Goal: Information Seeking & Learning: Check status

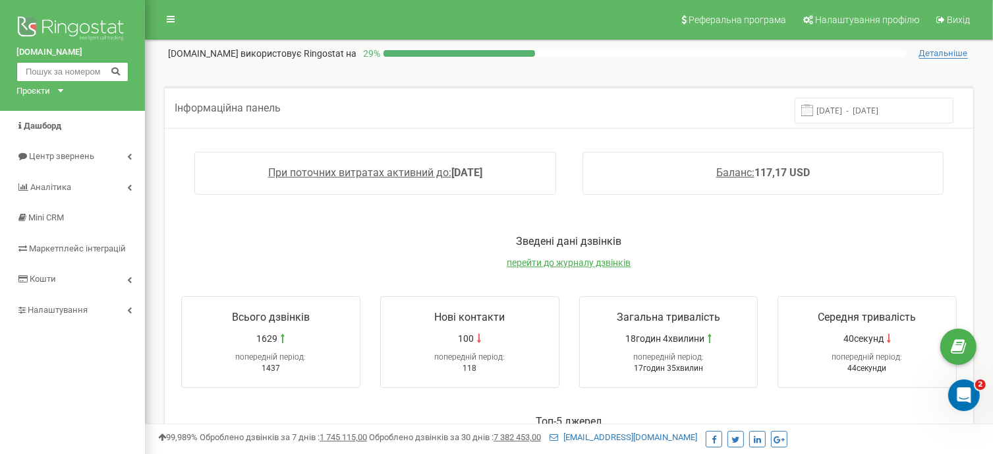
click at [80, 74] on input "text" at bounding box center [72, 72] width 112 height 20
paste input "0973535852"
type input "0973535852"
click at [116, 71] on icon at bounding box center [116, 70] width 10 height 9
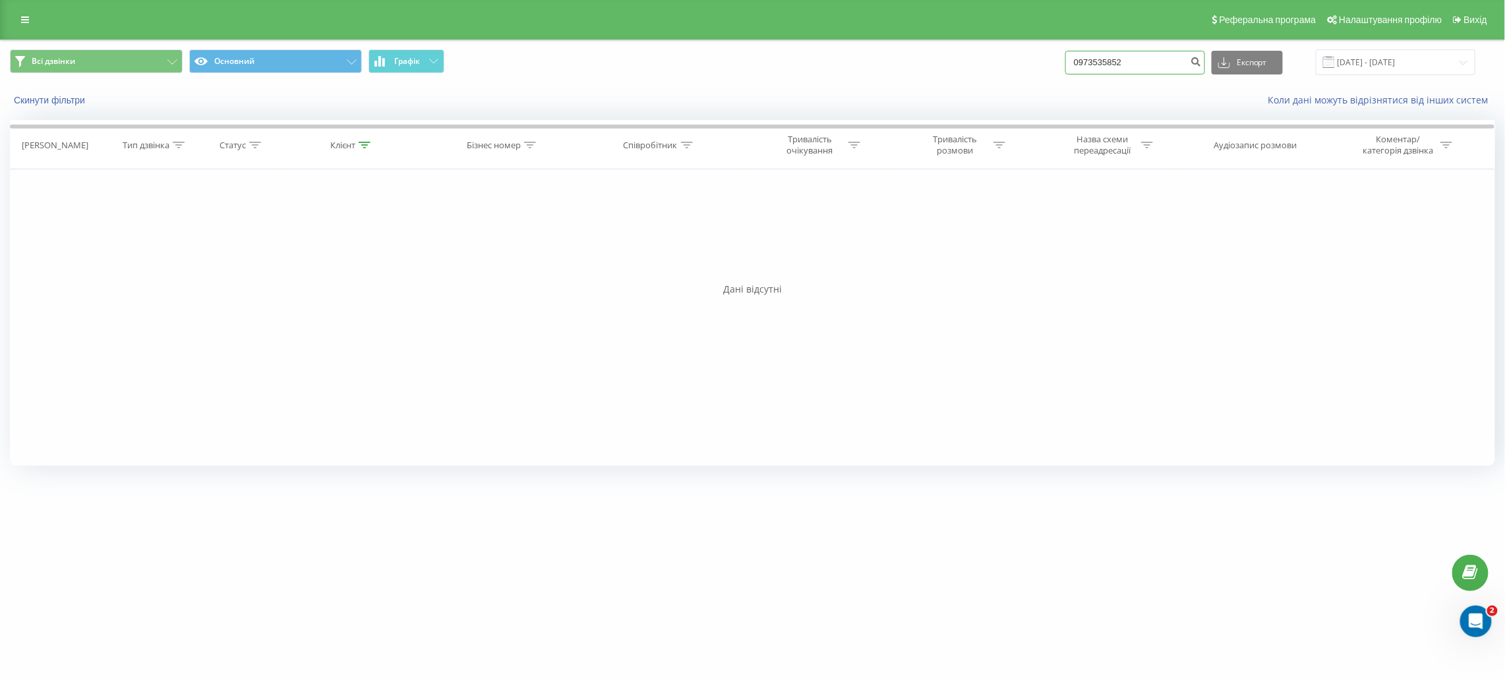
click at [1131, 63] on input "0973535852" at bounding box center [1135, 63] width 140 height 24
click at [607, 291] on div "Дані відсутні" at bounding box center [752, 289] width 1485 height 13
click at [21, 18] on icon at bounding box center [25, 19] width 8 height 9
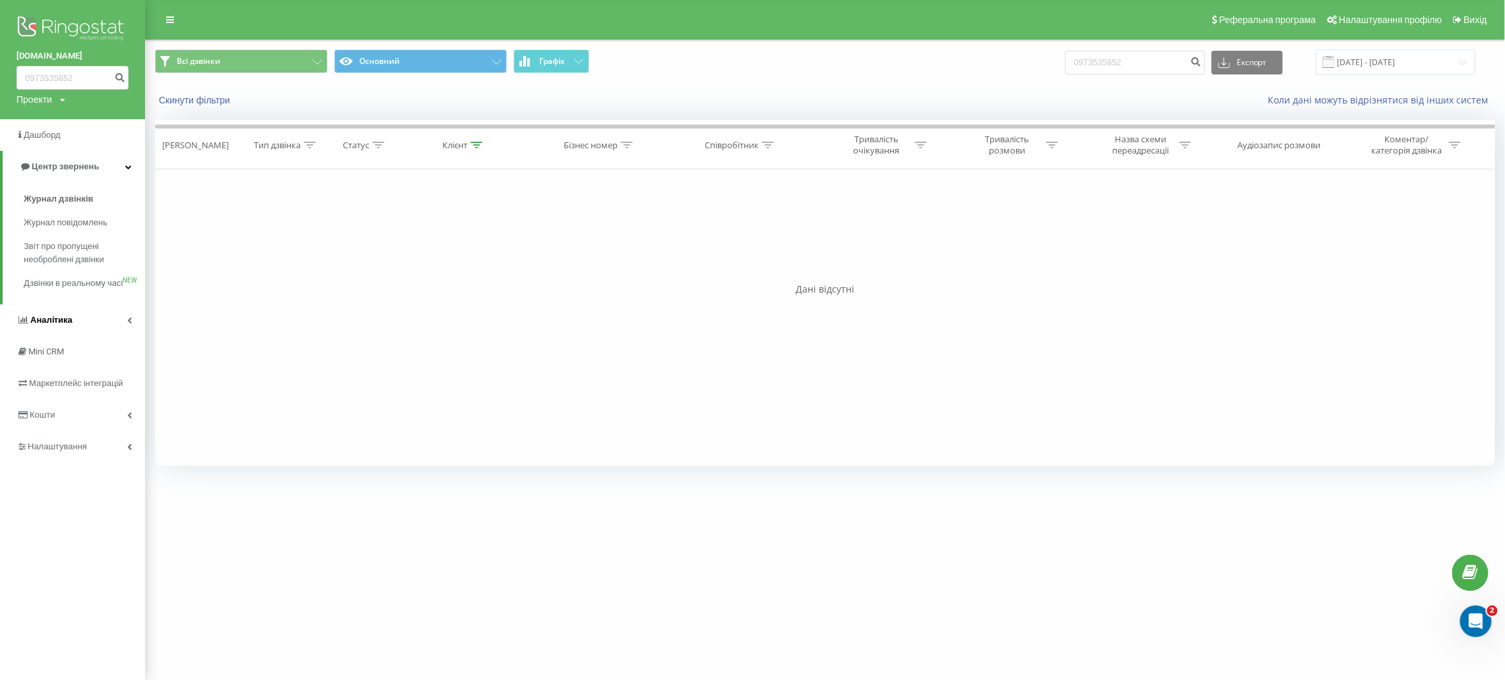
click at [71, 328] on link "Аналiтика" at bounding box center [72, 321] width 145 height 32
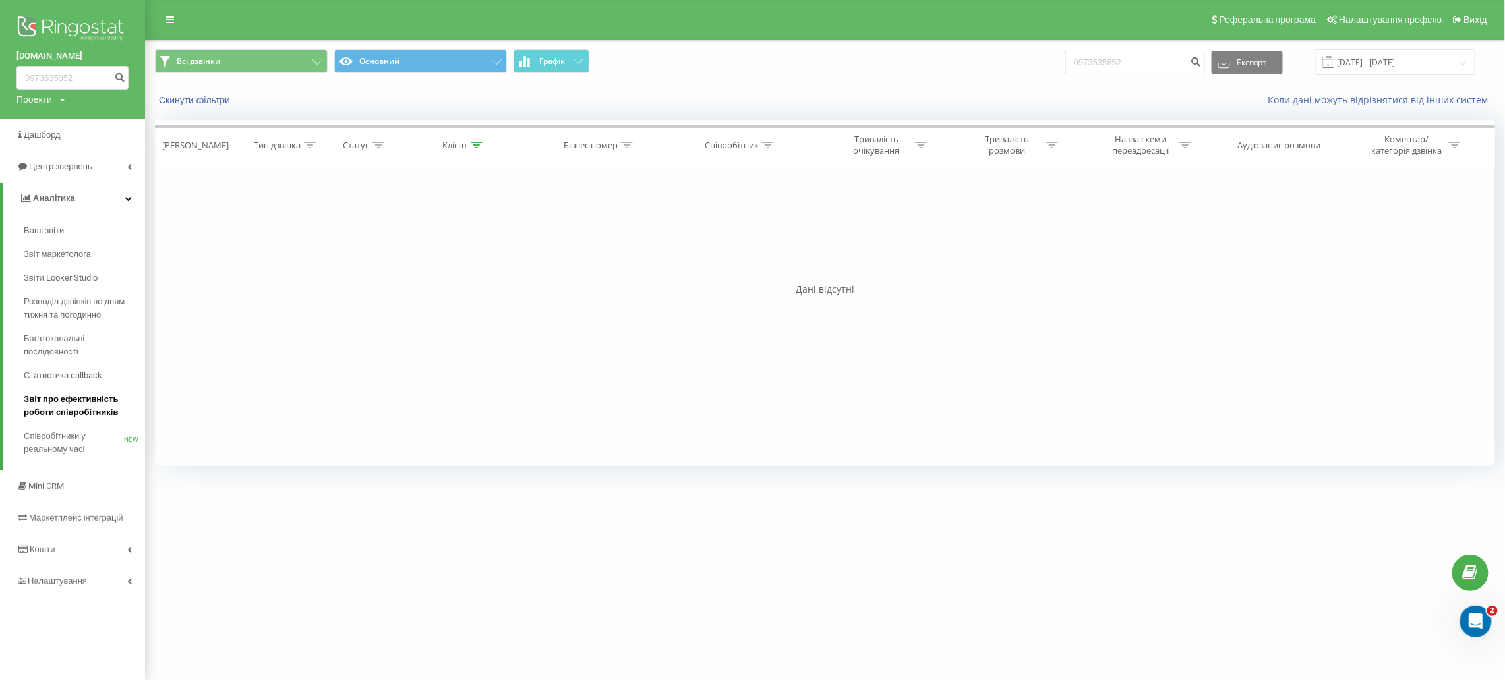
click at [90, 398] on span "Звіт про ефективність роботи співробітників" at bounding box center [81, 406] width 115 height 26
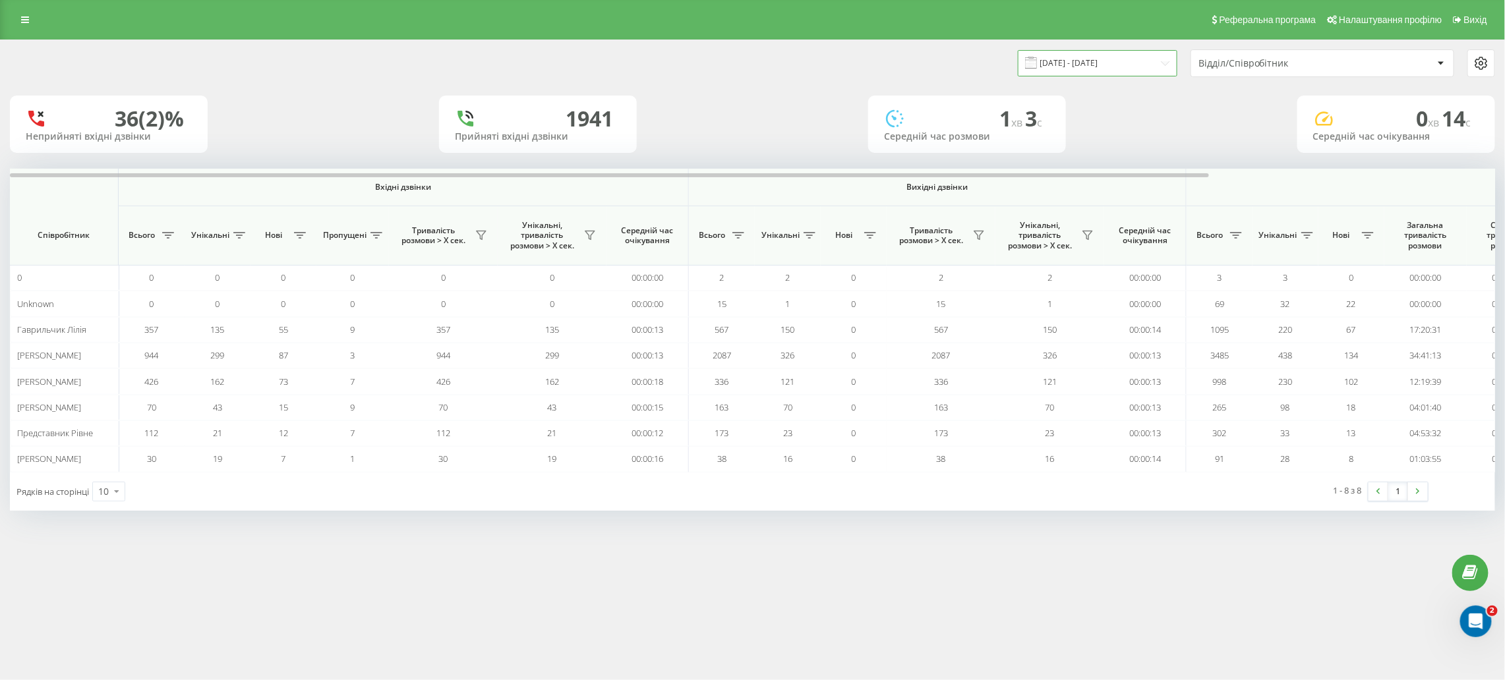
click at [1142, 63] on input "22.08.2025 - 22.09.2025" at bounding box center [1098, 63] width 160 height 26
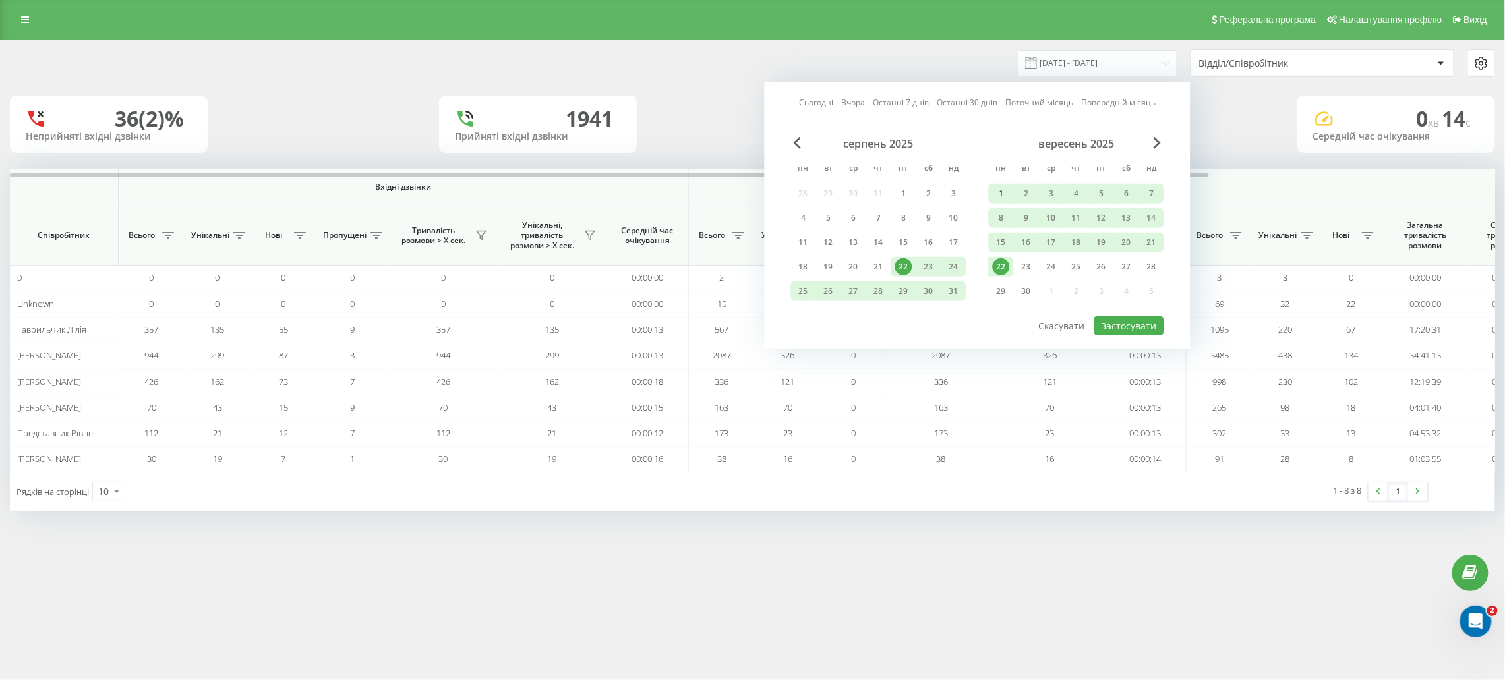
click at [1003, 188] on div "1" at bounding box center [1001, 193] width 17 height 17
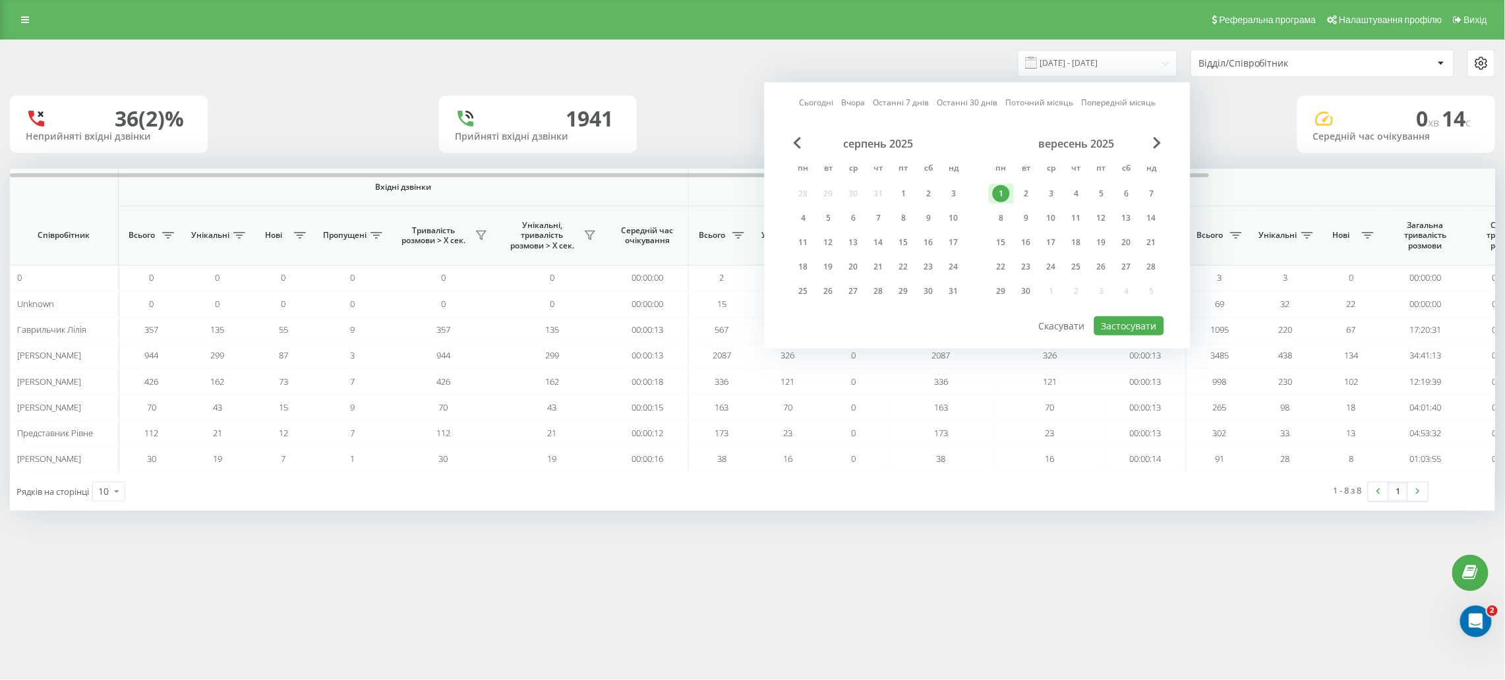
click at [1003, 188] on div "1" at bounding box center [1001, 193] width 17 height 17
click at [1121, 319] on button "Застосувати" at bounding box center [1129, 325] width 70 height 19
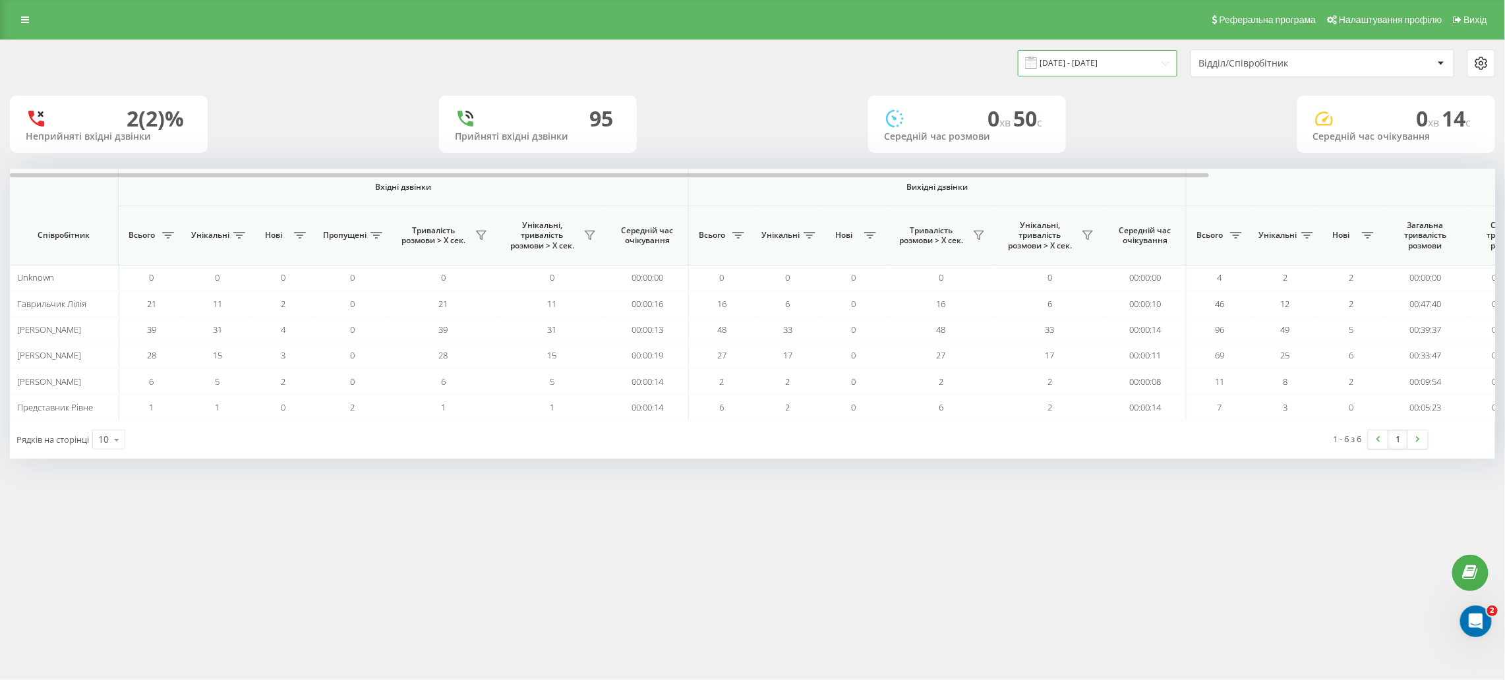
click at [1082, 59] on input "01.09.2025 - 01.09.2025" at bounding box center [1098, 63] width 160 height 26
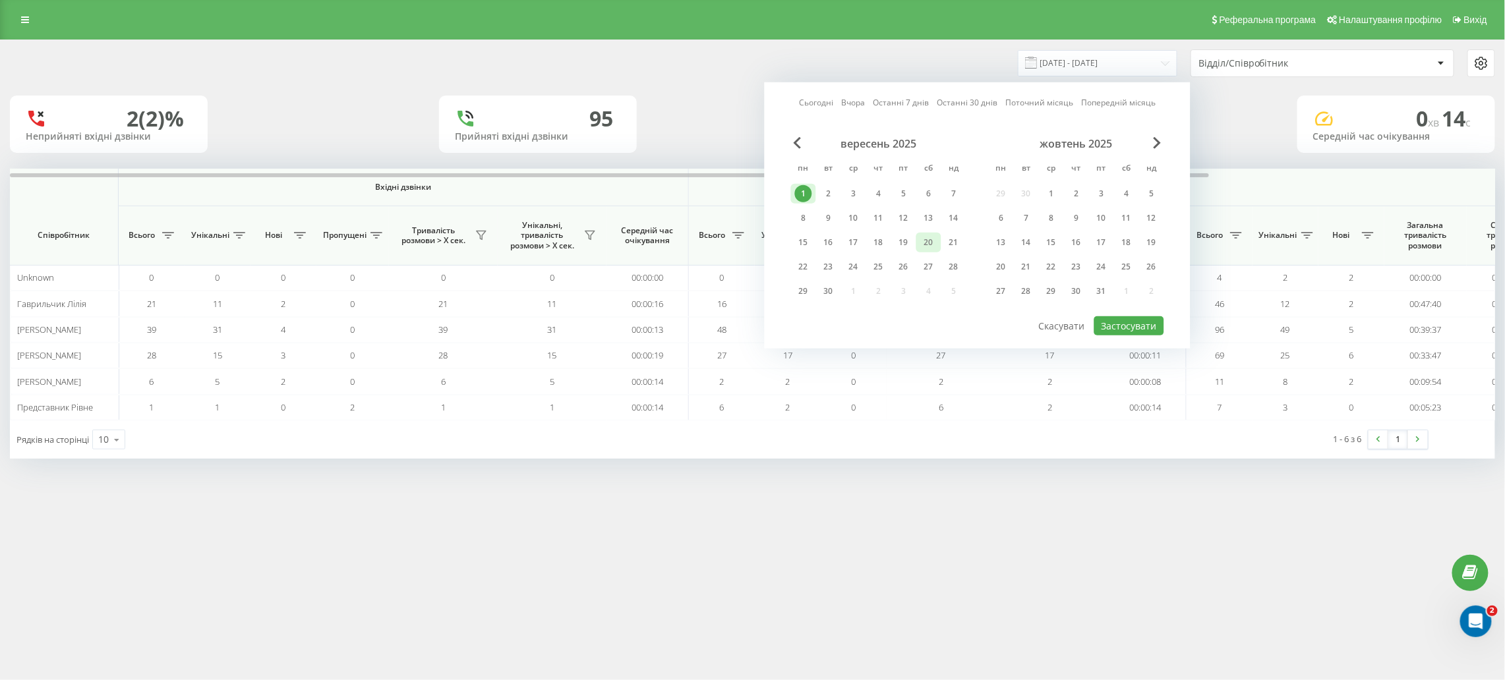
click at [935, 237] on div "20" at bounding box center [928, 242] width 17 height 17
click at [823, 190] on div "2" at bounding box center [828, 193] width 17 height 17
click at [1148, 316] on button "Застосувати" at bounding box center [1129, 325] width 70 height 19
type input "02.09.2025 - 02.09.2025"
